Goal: Book appointment/travel/reservation

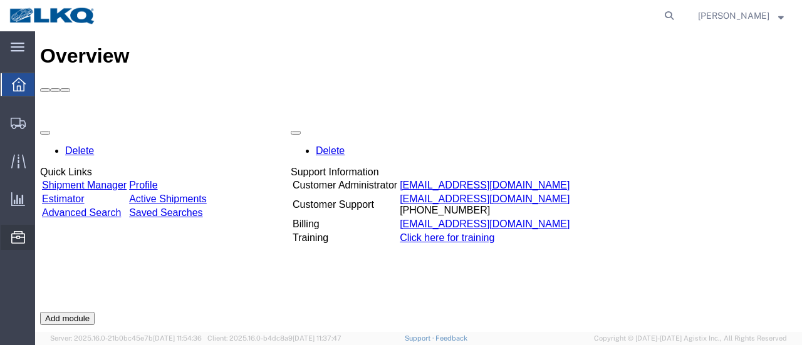
click at [0, 0] on span "Location Appointment" at bounding box center [0, 0] width 0 height 0
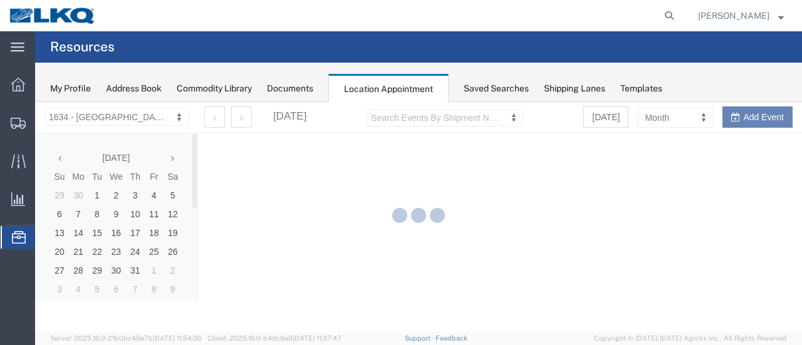
select select "28712"
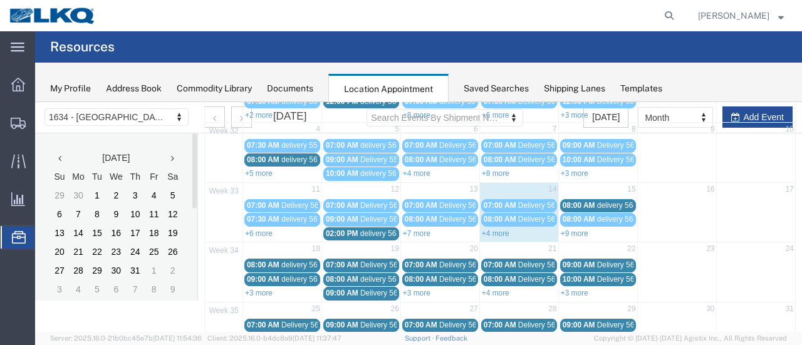
scroll to position [188, 0]
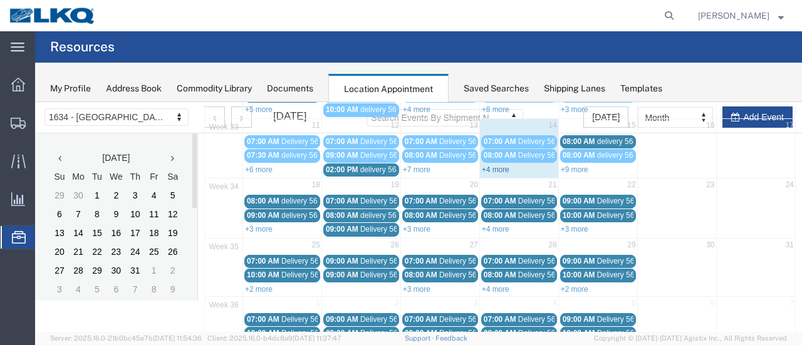
click at [489, 165] on link "+4 more" at bounding box center [496, 169] width 28 height 9
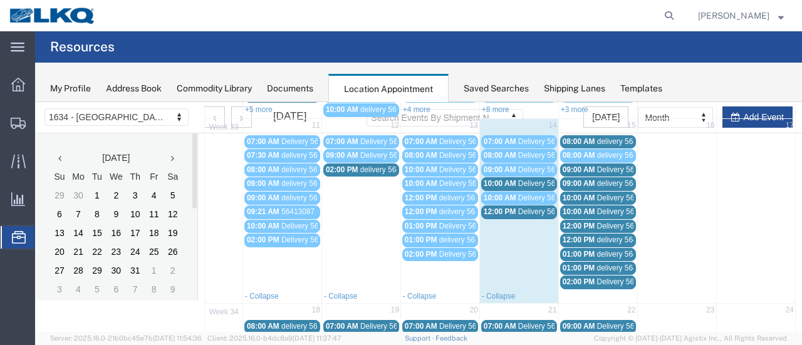
click at [524, 179] on span "Delivery 56124171" at bounding box center [549, 183] width 62 height 9
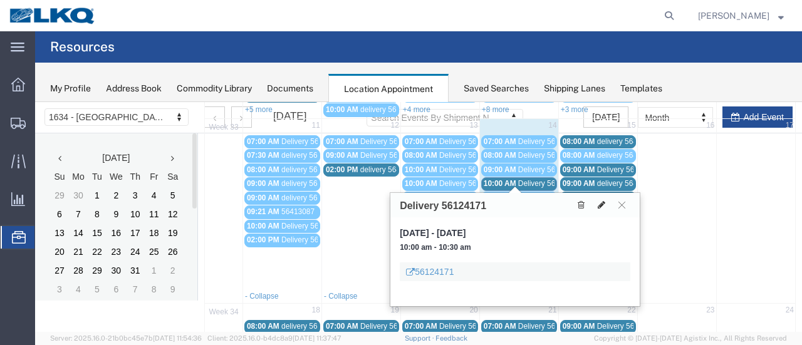
click at [602, 201] on icon at bounding box center [602, 205] width 8 height 9
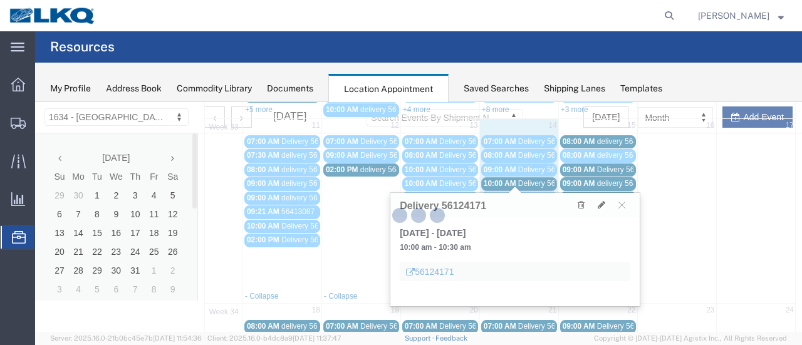
select select "1"
select select
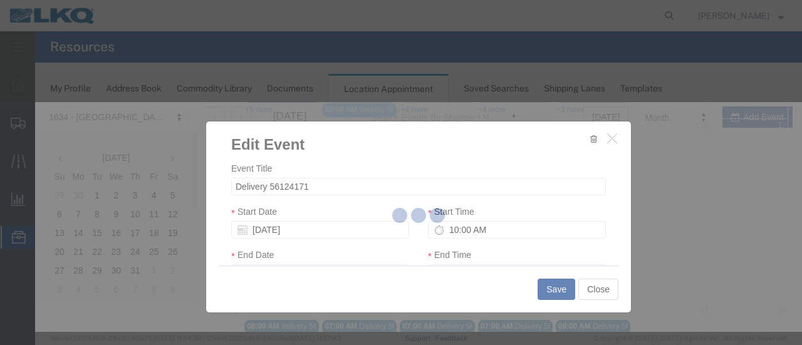
select select
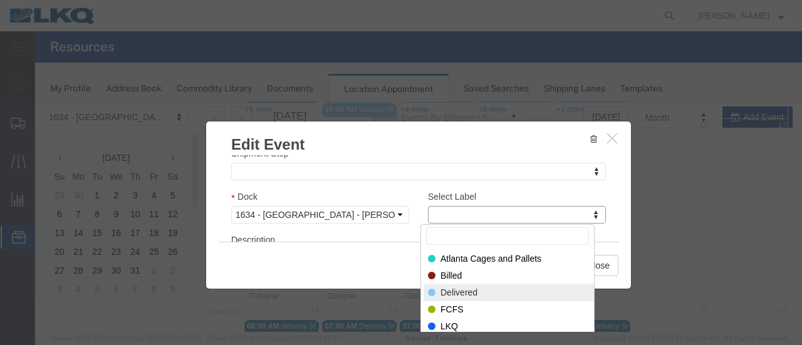
select select "40"
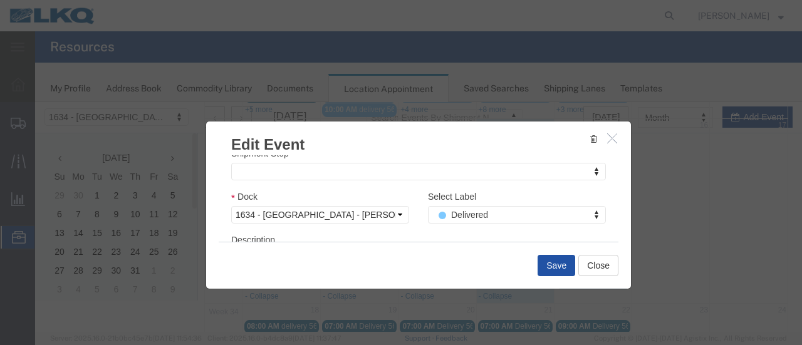
click at [548, 267] on button "Save" at bounding box center [557, 265] width 38 height 21
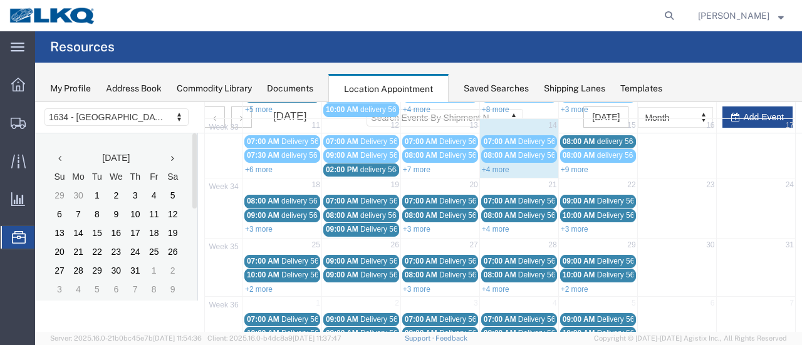
scroll to position [80, 0]
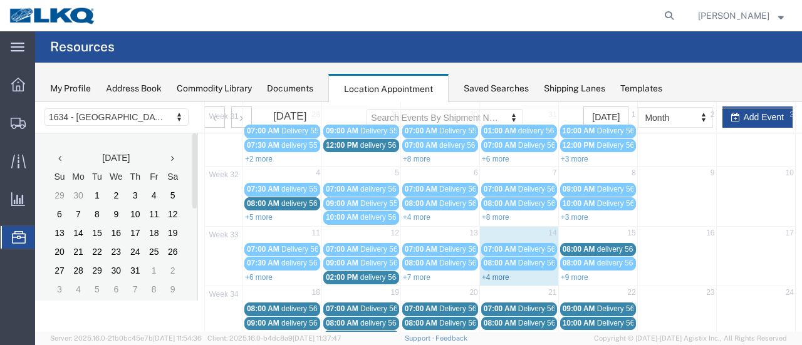
click at [496, 273] on link "+4 more" at bounding box center [496, 277] width 28 height 9
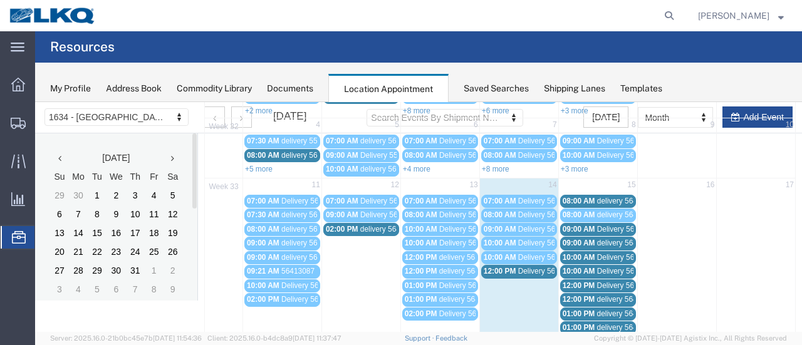
scroll to position [143, 0]
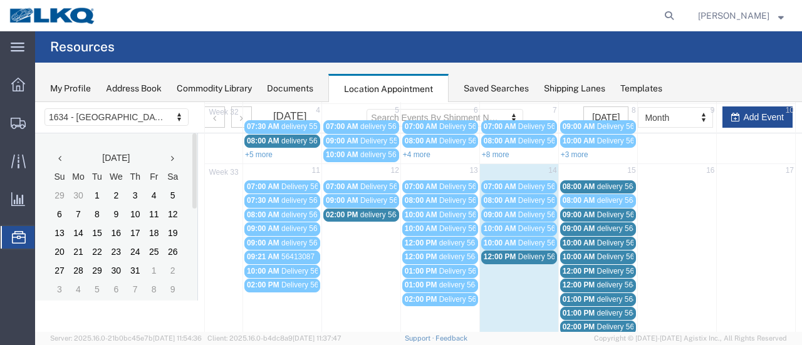
click at [511, 253] on span "12:00 PM" at bounding box center [500, 257] width 33 height 9
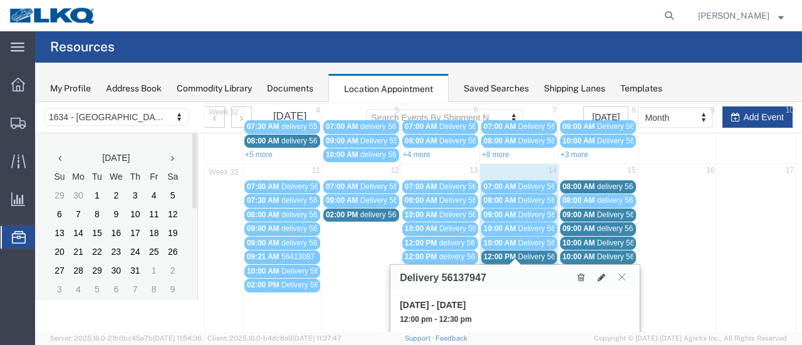
click at [622, 276] on icon at bounding box center [621, 277] width 7 height 8
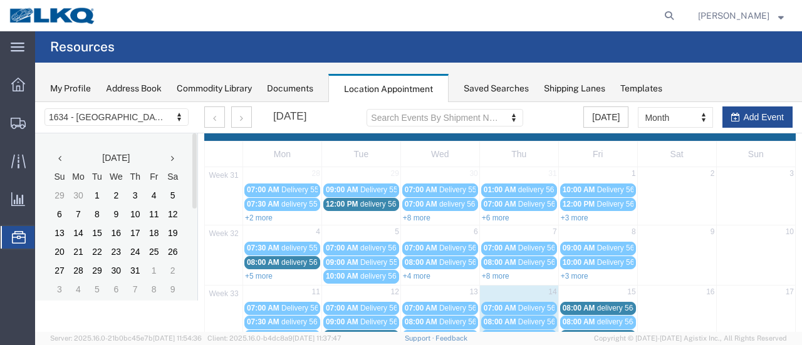
scroll to position [0, 0]
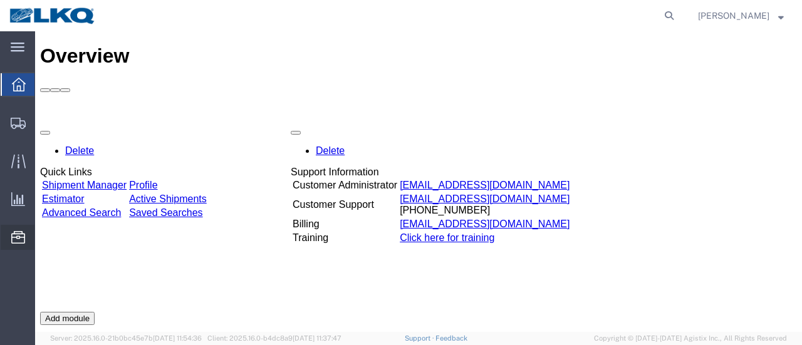
click at [0, 0] on span "Location Appointment" at bounding box center [0, 0] width 0 height 0
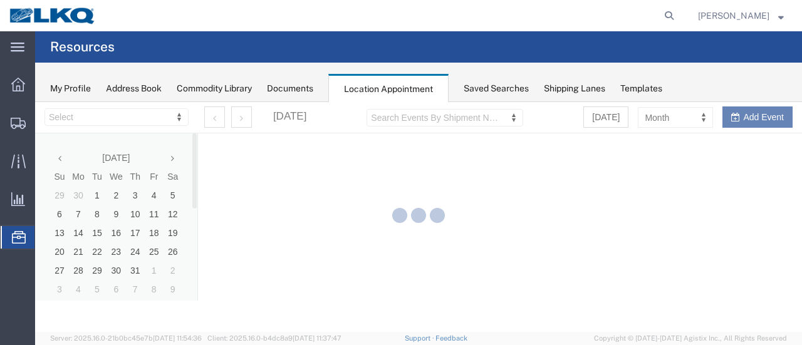
select select "28712"
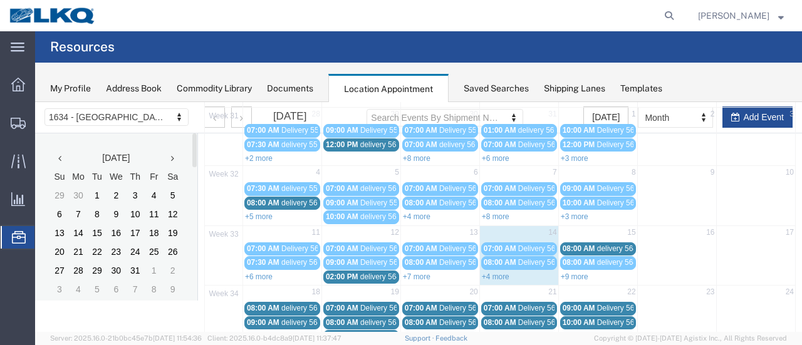
scroll to position [125, 0]
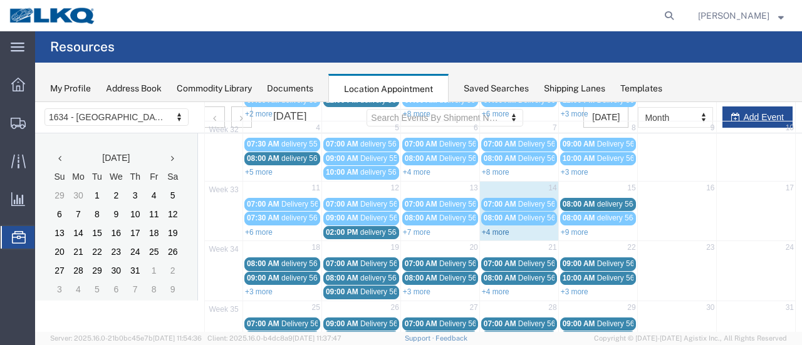
click at [488, 228] on link "+4 more" at bounding box center [496, 232] width 28 height 9
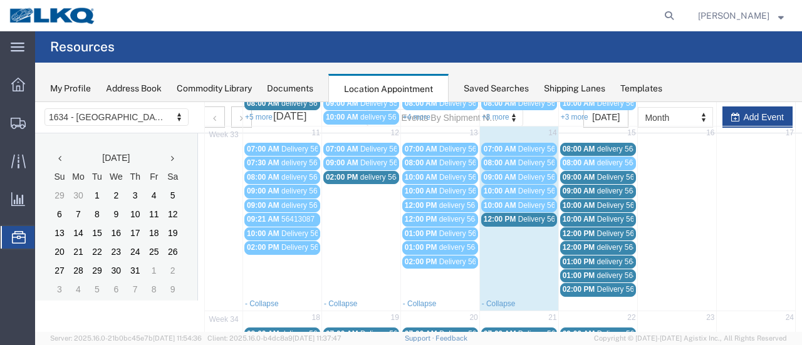
scroll to position [188, 0]
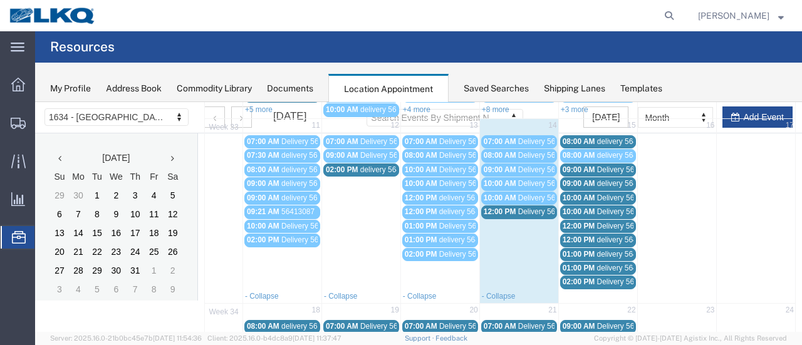
click at [525, 207] on span "Delivery 56137947" at bounding box center [549, 211] width 62 height 9
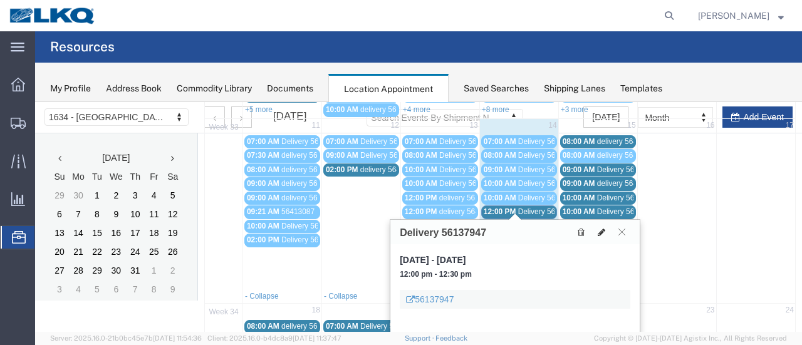
click at [603, 230] on icon at bounding box center [602, 232] width 8 height 9
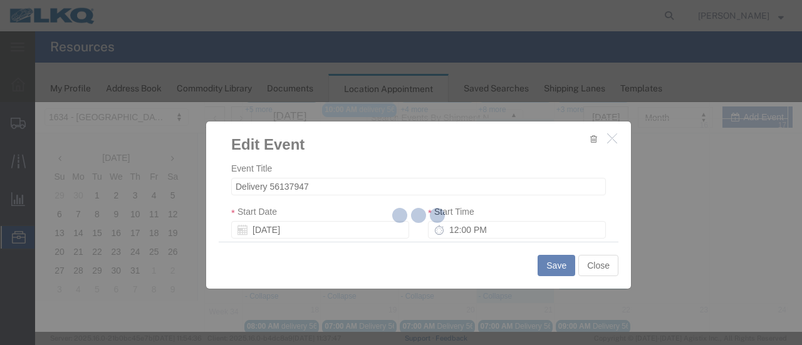
select select
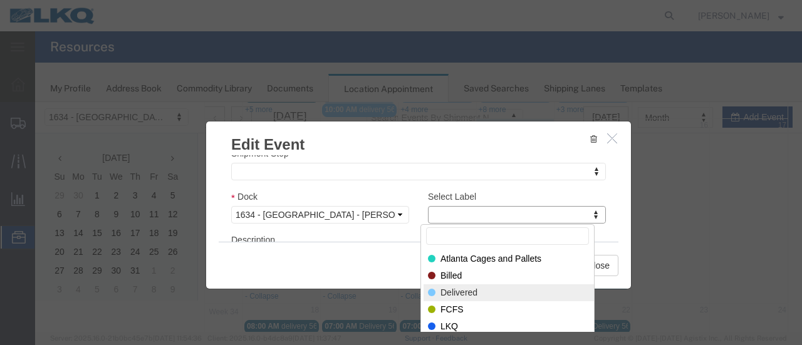
select select "40"
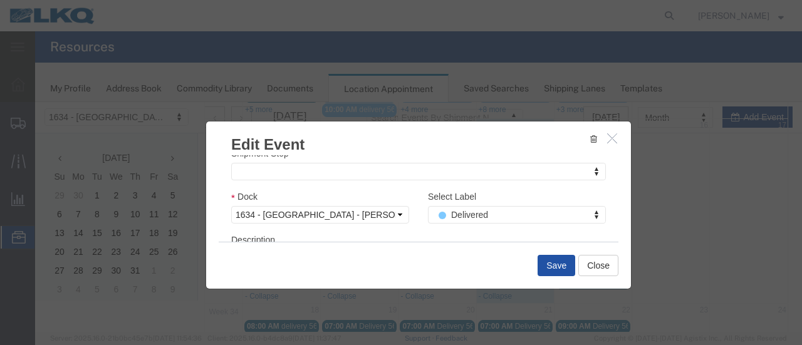
click at [555, 266] on button "Save" at bounding box center [557, 265] width 38 height 21
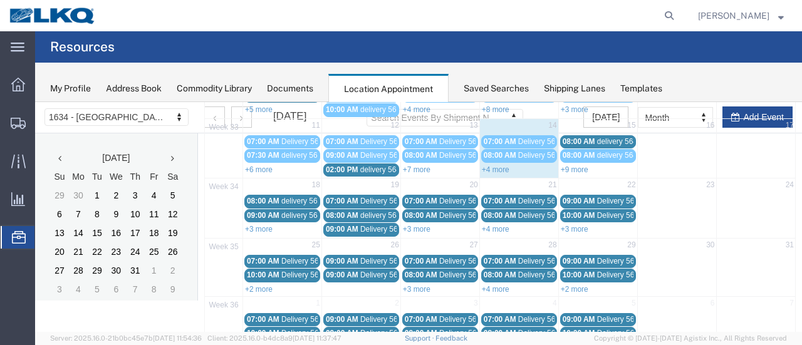
scroll to position [80, 0]
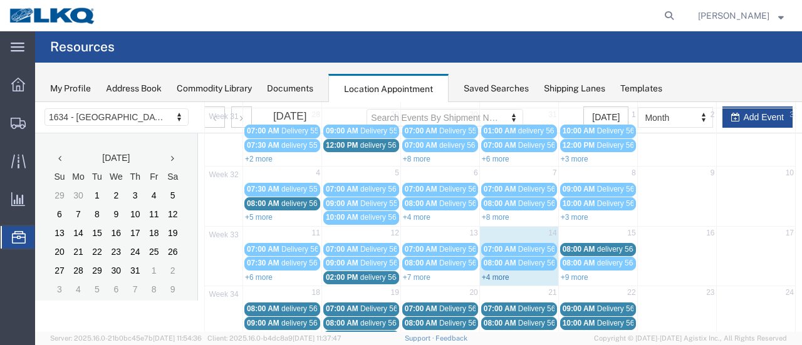
click at [488, 273] on link "+4 more" at bounding box center [496, 277] width 28 height 9
